Goal: Check status: Check status

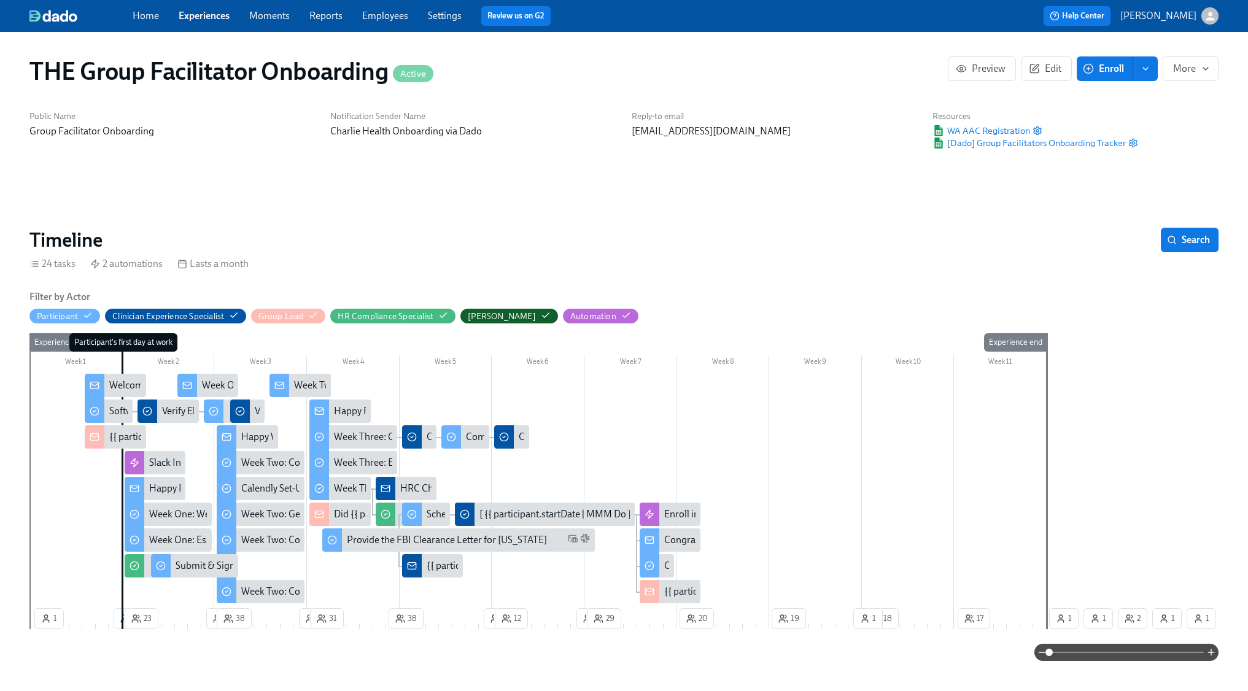
drag, startPoint x: 0, startPoint y: 0, endPoint x: 1087, endPoint y: 337, distance: 1138.4
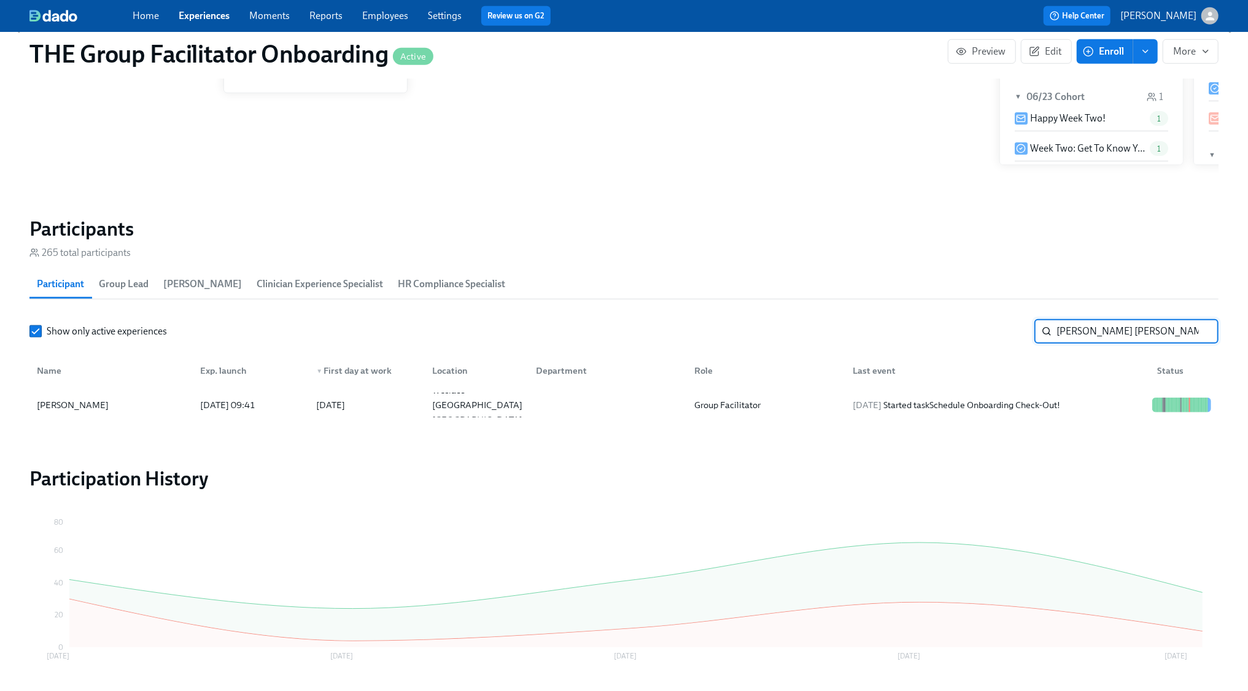
scroll to position [0, 17232]
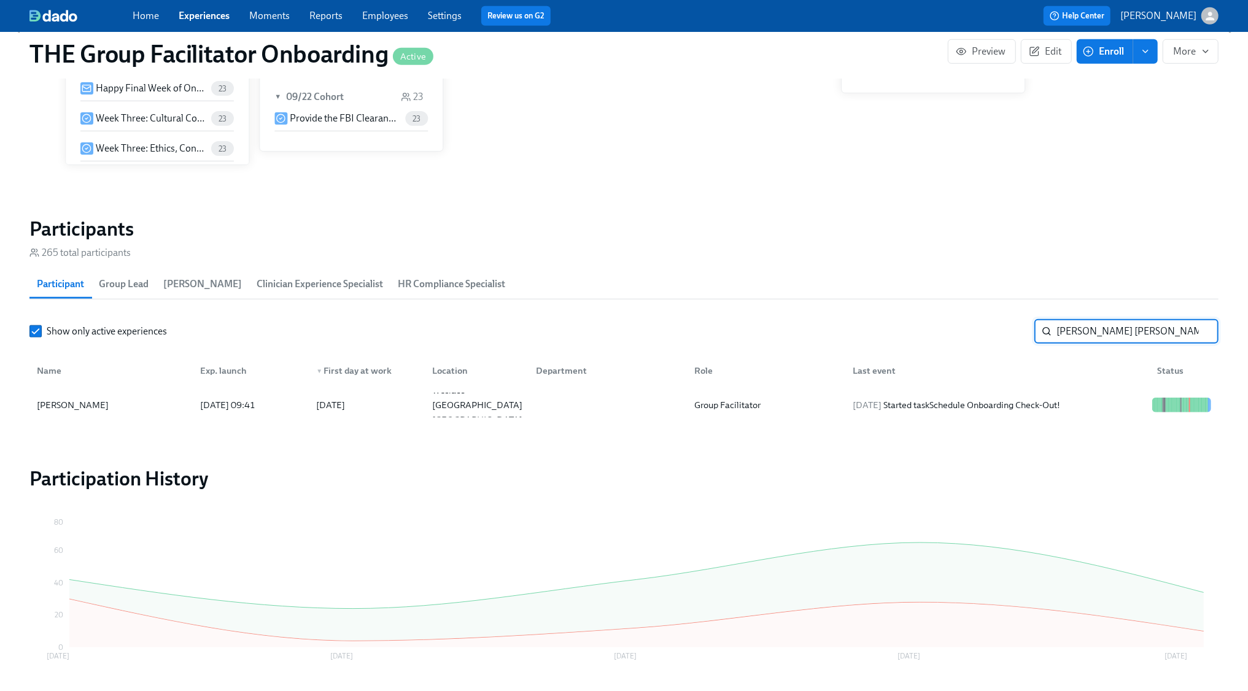
click at [1087, 335] on input "nancy rod" at bounding box center [1138, 331] width 162 height 25
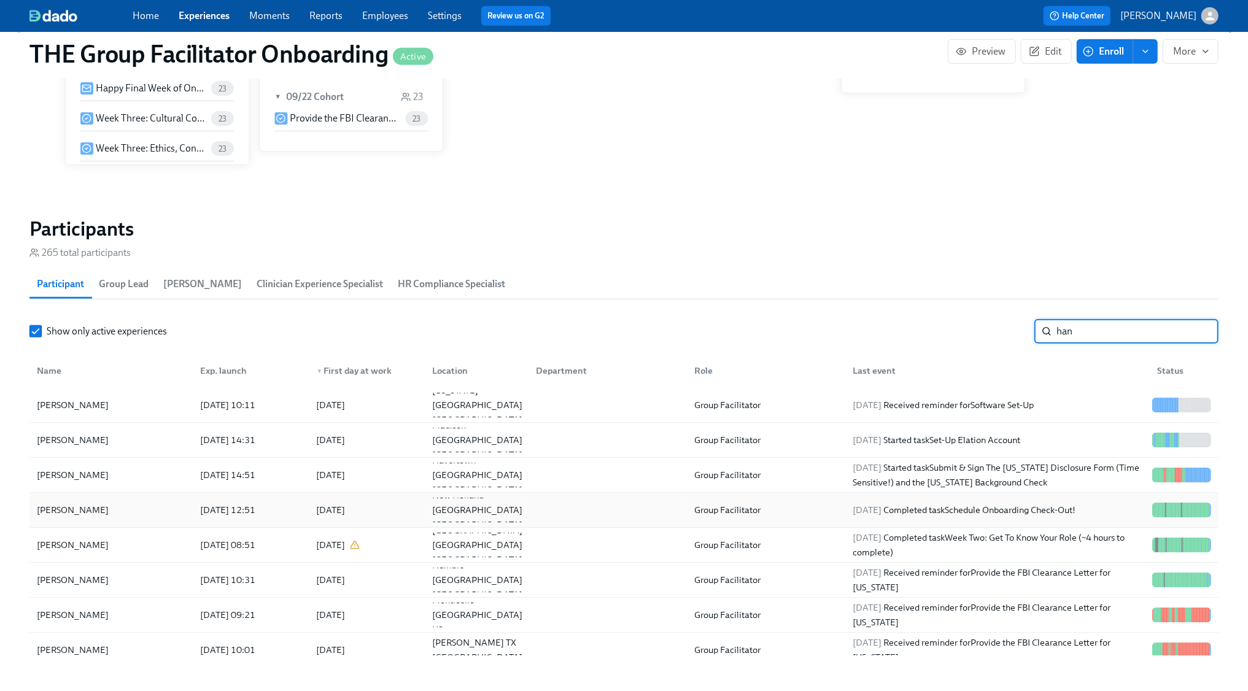
type input "han"
click at [1076, 516] on div "2025/09/22 Completed task Schedule Onboarding Check-Out!" at bounding box center [965, 510] width 233 height 15
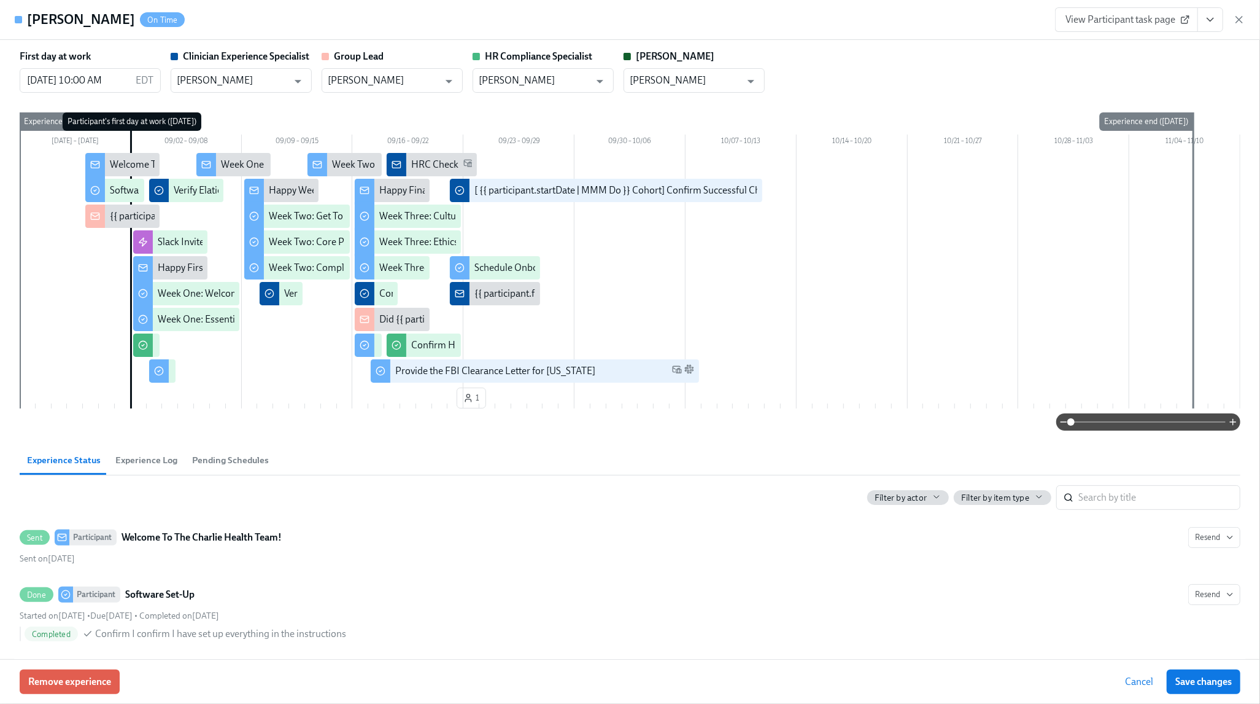
click at [1216, 14] on icon "View task page" at bounding box center [1211, 20] width 12 height 12
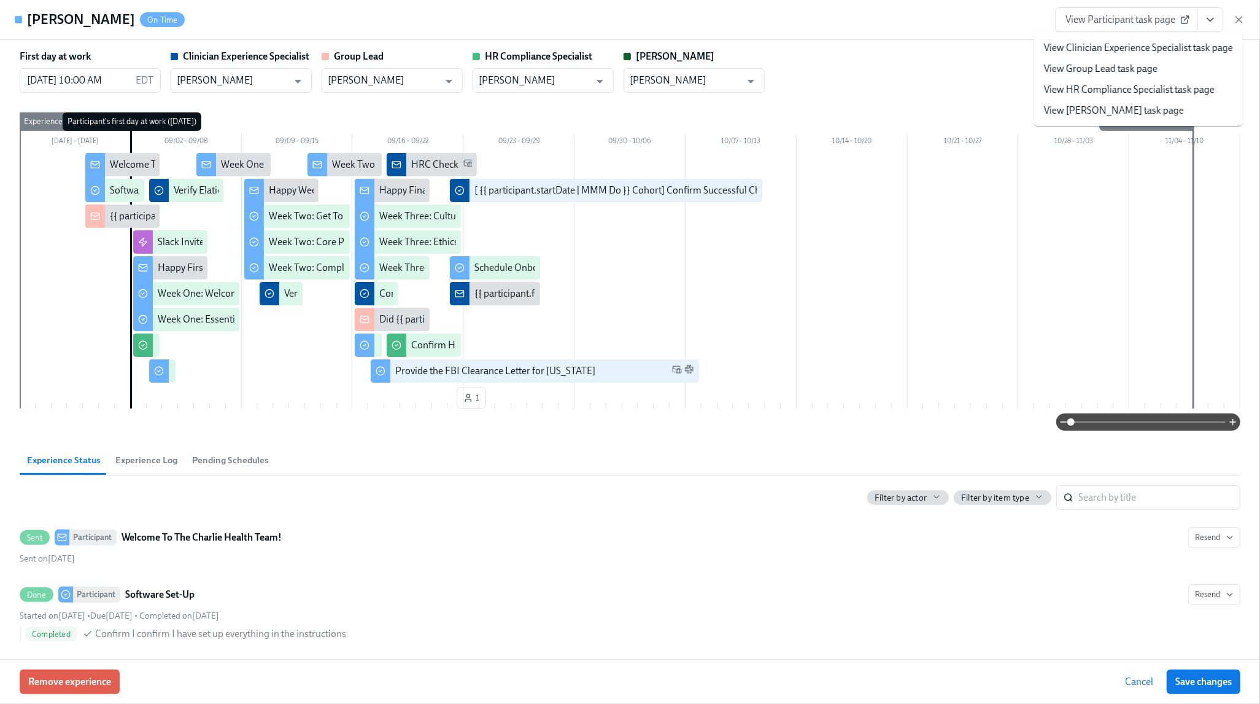
click at [1119, 50] on link "View Clinician Experience Specialist task page" at bounding box center [1138, 48] width 189 height 14
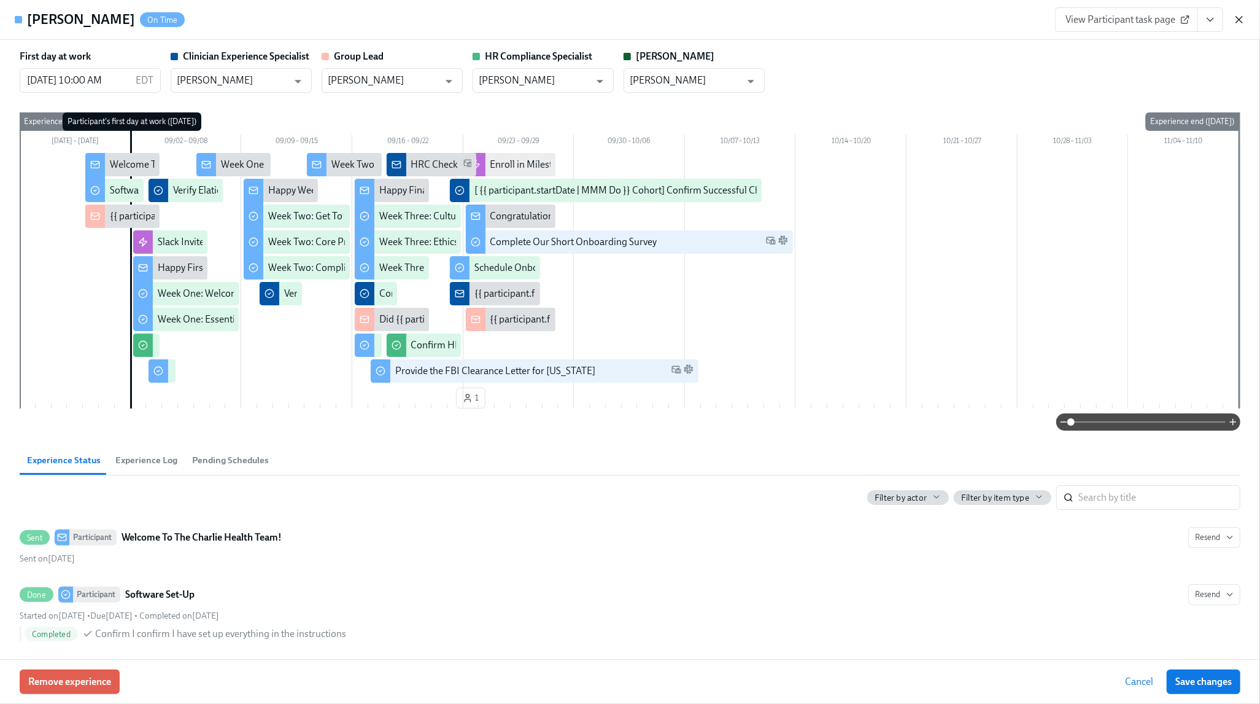
click at [1243, 22] on icon "button" at bounding box center [1239, 20] width 12 height 12
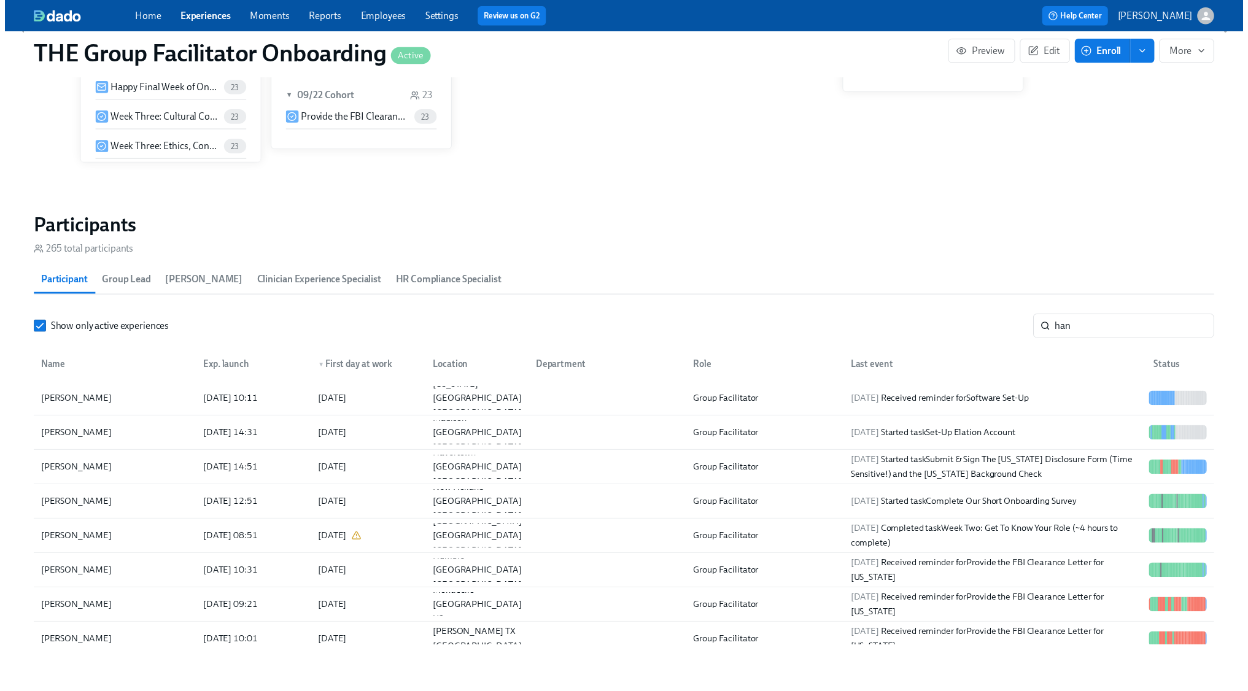
scroll to position [0, 17219]
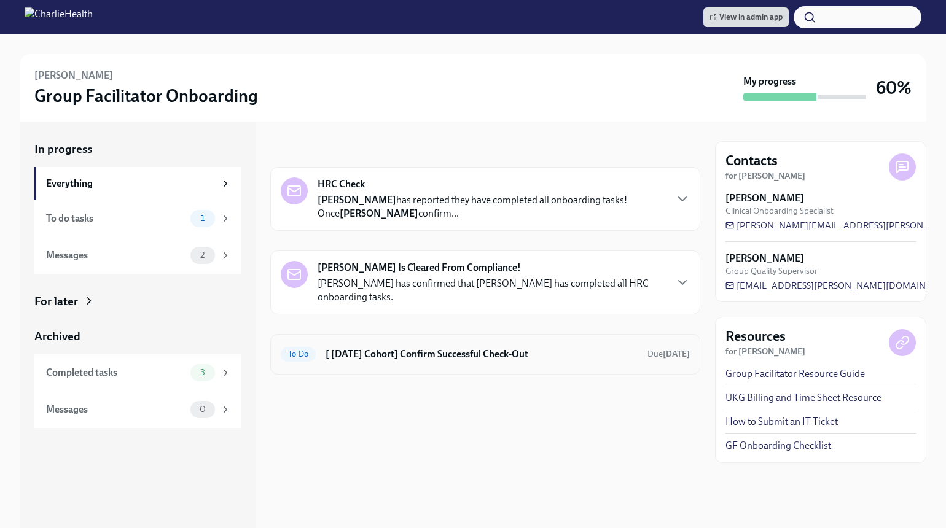
click at [606, 352] on h6 "[ [DATE] Cohort] Confirm Successful Check-Out" at bounding box center [481, 355] width 312 height 14
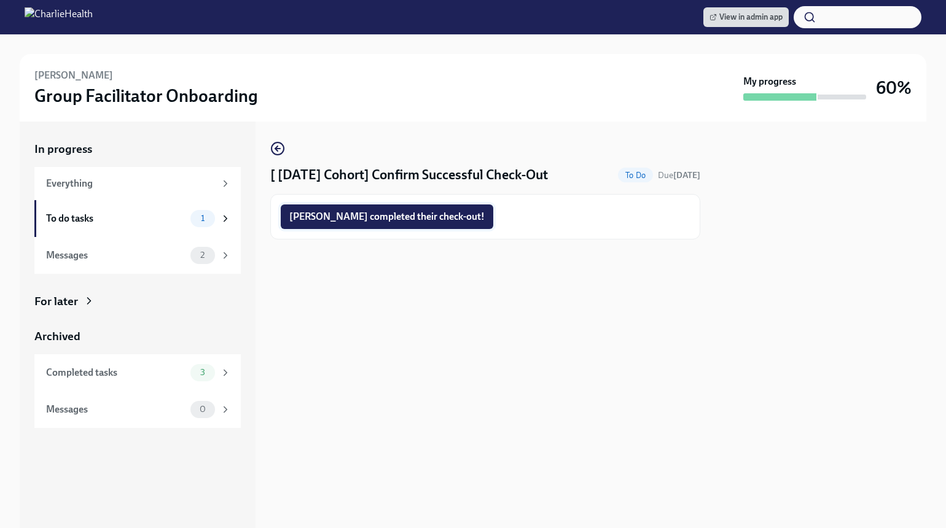
click at [424, 222] on span "[PERSON_NAME] completed their check-out!" at bounding box center [386, 217] width 195 height 12
